Goal: Transaction & Acquisition: Purchase product/service

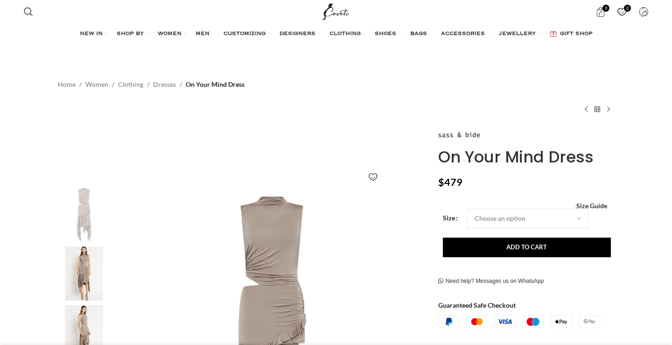
scroll to position [0, 197]
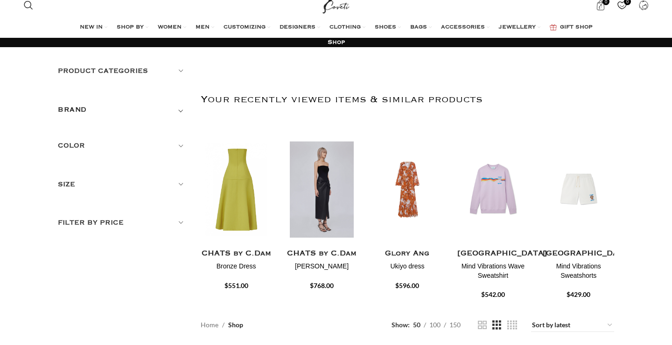
scroll to position [6, 0]
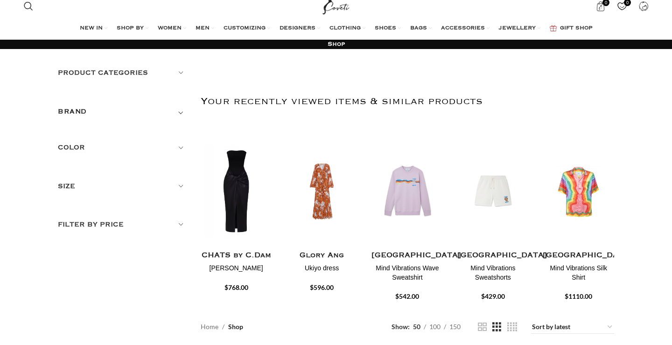
click at [110, 225] on h5 "Filter by price" at bounding box center [122, 224] width 129 height 10
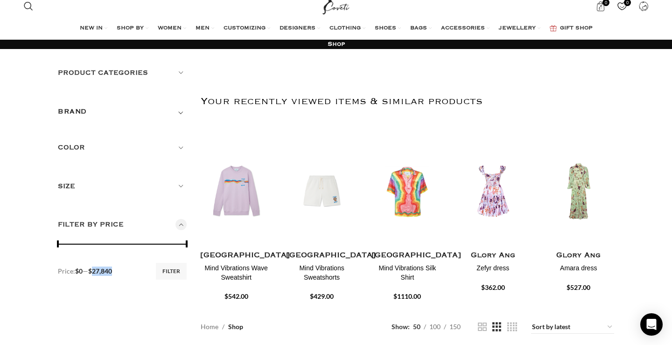
drag, startPoint x: 114, startPoint y: 269, endPoint x: 96, endPoint y: 268, distance: 18.7
click at [96, 268] on span "$27,840" at bounding box center [100, 271] width 24 height 8
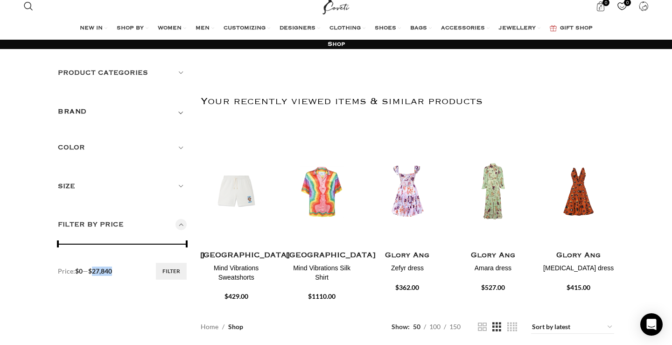
click at [175, 269] on button "Filter" at bounding box center [171, 271] width 31 height 17
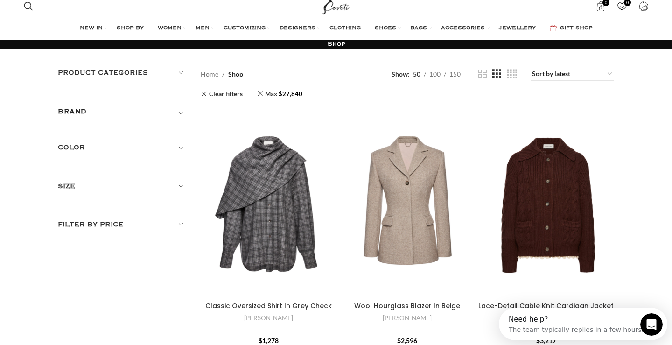
drag, startPoint x: 185, startPoint y: 242, endPoint x: 145, endPoint y: 242, distance: 40.6
click at [114, 225] on h5 "Filter by price" at bounding box center [122, 224] width 129 height 10
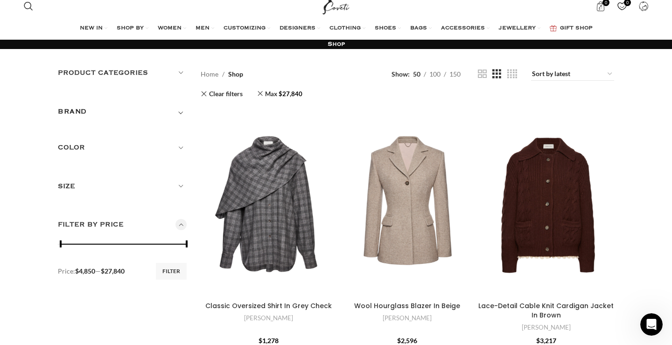
click at [80, 241] on div at bounding box center [122, 244] width 129 height 9
click at [189, 243] on span at bounding box center [187, 244] width 14 height 14
click at [59, 243] on div at bounding box center [122, 244] width 129 height 9
click at [78, 242] on div at bounding box center [122, 244] width 129 height 9
click at [60, 243] on div at bounding box center [122, 244] width 129 height 9
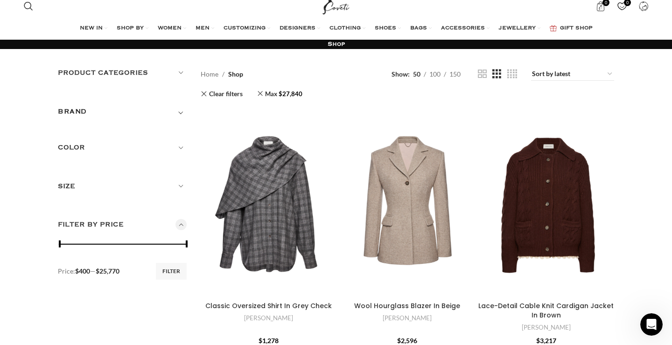
click at [177, 241] on div at bounding box center [122, 244] width 129 height 9
click at [155, 240] on div at bounding box center [122, 244] width 129 height 9
click at [125, 244] on div at bounding box center [105, 244] width 91 height 1
click at [99, 241] on div at bounding box center [122, 244] width 129 height 9
click at [84, 242] on div at bounding box center [122, 244] width 129 height 9
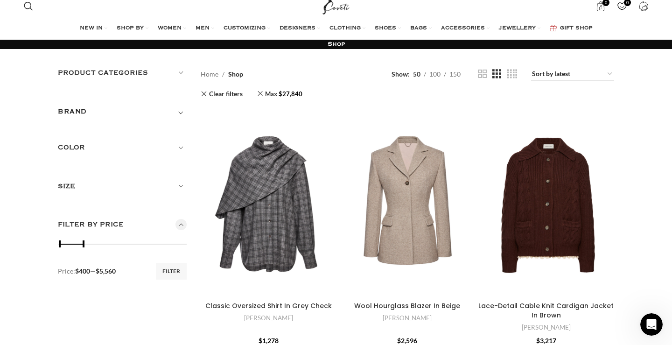
click at [76, 242] on div at bounding box center [122, 244] width 129 height 9
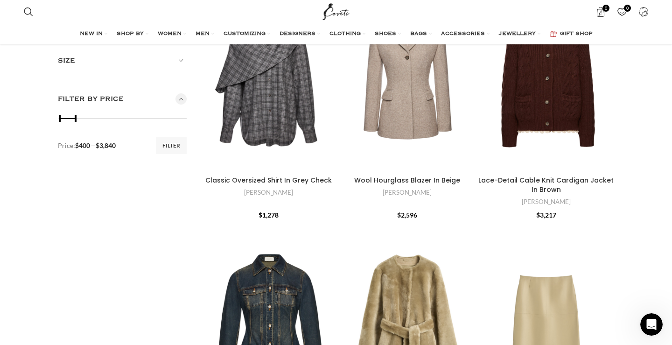
scroll to position [118, 0]
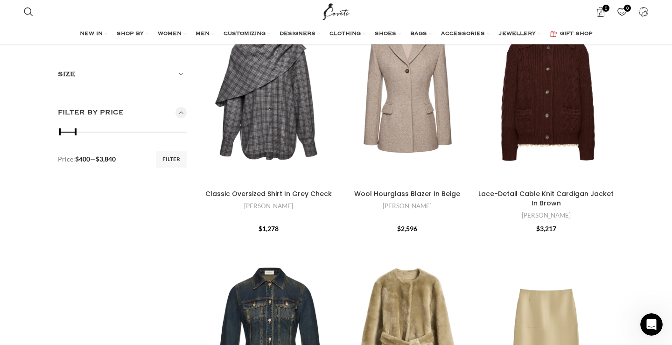
click at [75, 133] on span at bounding box center [76, 132] width 14 height 14
click at [75, 130] on span at bounding box center [76, 132] width 14 height 14
click at [74, 125] on span at bounding box center [76, 132] width 14 height 14
click at [77, 140] on div "Min price 400 Max price 3840 Filter Price: $400 — $3,840" at bounding box center [122, 149] width 129 height 45
click at [71, 138] on div "Min price 400 Max price 3840 Filter Price: $400 — $3,840" at bounding box center [122, 149] width 129 height 45
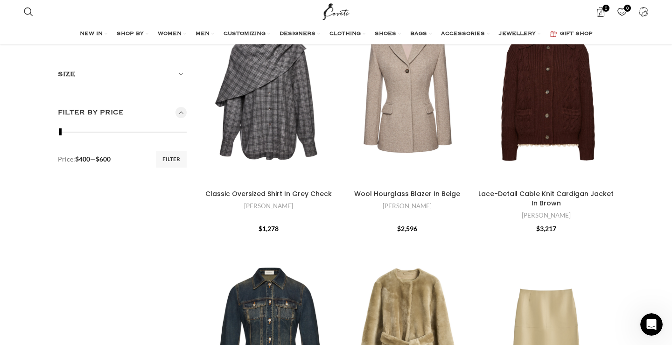
drag, startPoint x: 72, startPoint y: 129, endPoint x: 57, endPoint y: 129, distance: 14.9
click at [57, 129] on span at bounding box center [61, 132] width 14 height 14
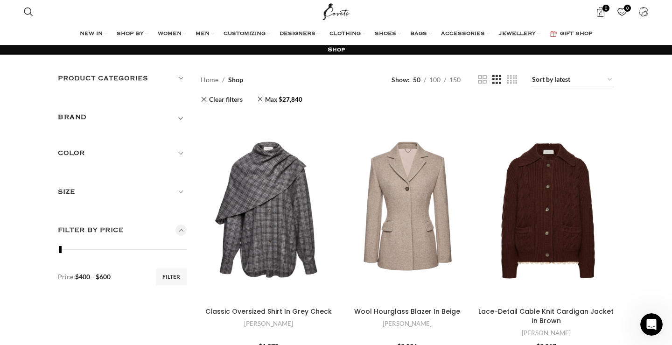
scroll to position [0, 0]
click at [286, 99] on span "$ 27,840" at bounding box center [291, 99] width 24 height 13
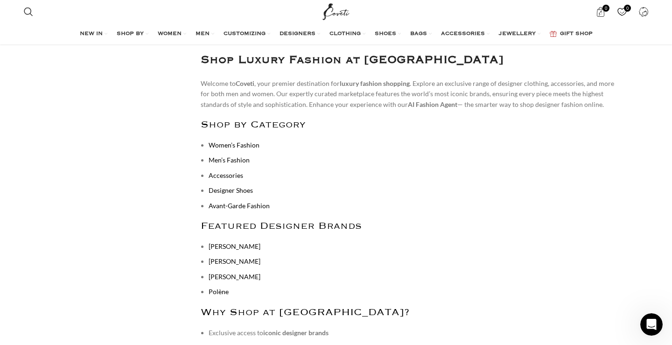
scroll to position [4039, 0]
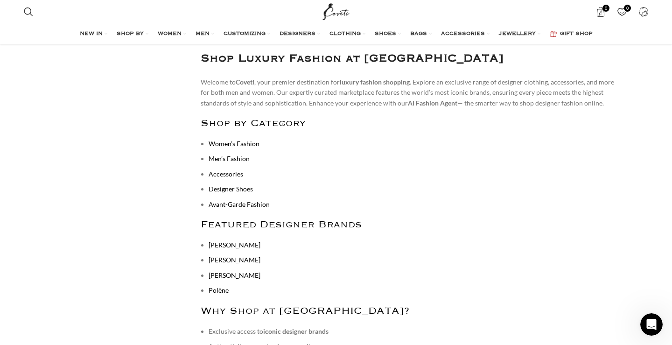
click at [240, 241] on link "[PERSON_NAME]" at bounding box center [235, 245] width 52 height 8
